Goal: Task Accomplishment & Management: Manage account settings

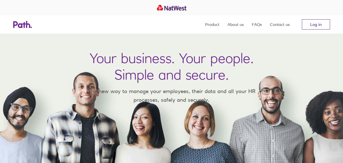
click at [306, 23] on link "Log in" at bounding box center [316, 24] width 28 height 10
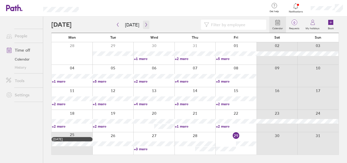
click at [145, 24] on icon "button" at bounding box center [146, 25] width 4 height 4
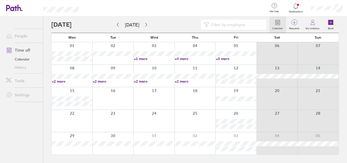
click at [194, 118] on div at bounding box center [195, 121] width 41 height 22
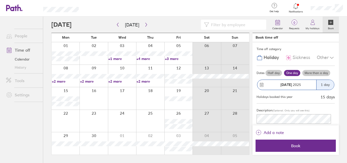
click at [274, 73] on label "Half day" at bounding box center [273, 73] width 17 height 6
click at [0, 0] on input "Half day" at bounding box center [0, 0] width 0 height 0
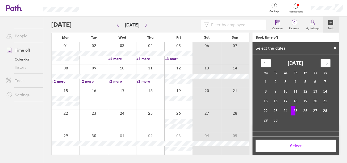
scroll to position [36, 0]
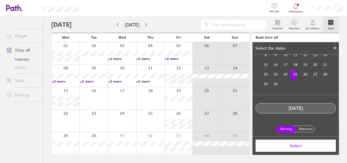
click at [307, 144] on span "Select" at bounding box center [295, 145] width 73 height 5
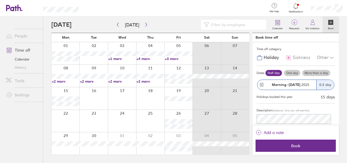
click at [307, 144] on span "Book" at bounding box center [295, 145] width 73 height 5
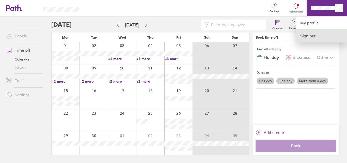
click at [317, 37] on link "Sign out" at bounding box center [321, 35] width 51 height 13
